Goal: Navigation & Orientation: Find specific page/section

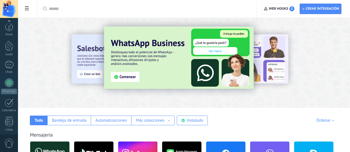
scroll to position [5, 0]
click at [11, 26] on div at bounding box center [9, 22] width 18 height 8
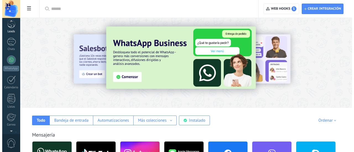
scroll to position [20, 0]
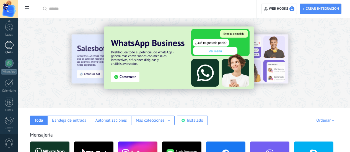
click at [10, 49] on div "1" at bounding box center [9, 45] width 9 height 8
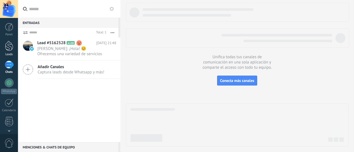
click at [7, 49] on div at bounding box center [9, 46] width 8 height 10
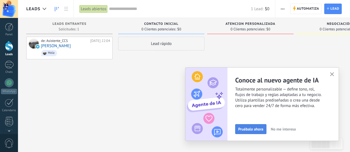
click at [256, 131] on span "Pruébalo ahora" at bounding box center [250, 129] width 25 height 4
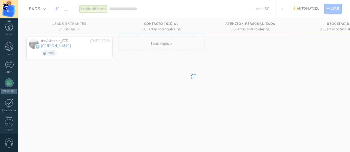
scroll to position [78, 0]
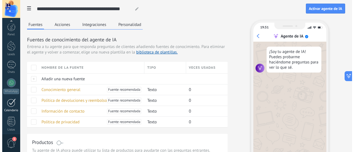
scroll to position [78, 0]
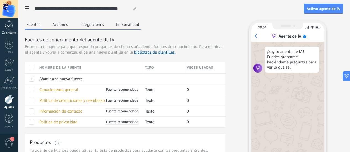
click at [4, 29] on link "Calendario" at bounding box center [9, 28] width 18 height 14
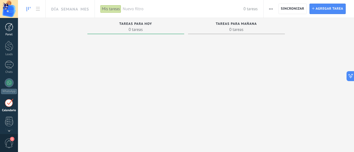
click at [9, 26] on div at bounding box center [9, 27] width 8 height 8
